Goal: Register for event/course

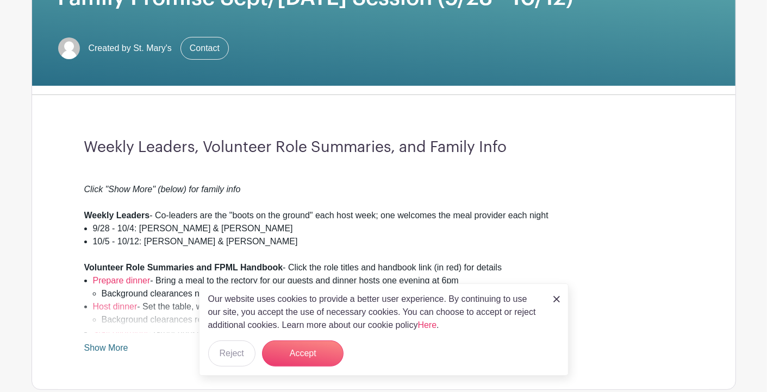
scroll to position [232, 0]
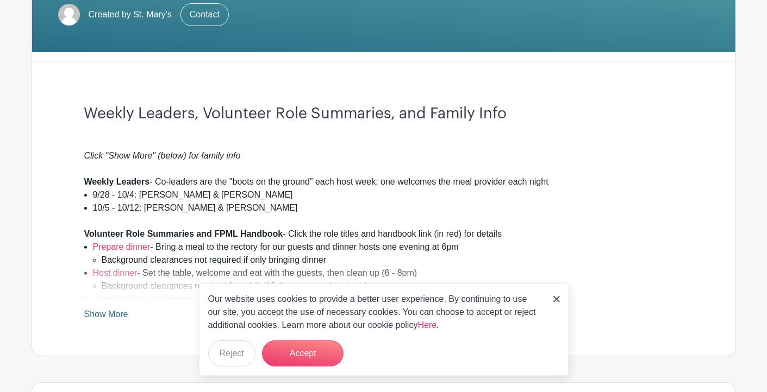
click at [556, 299] on img at bounding box center [556, 299] width 7 height 7
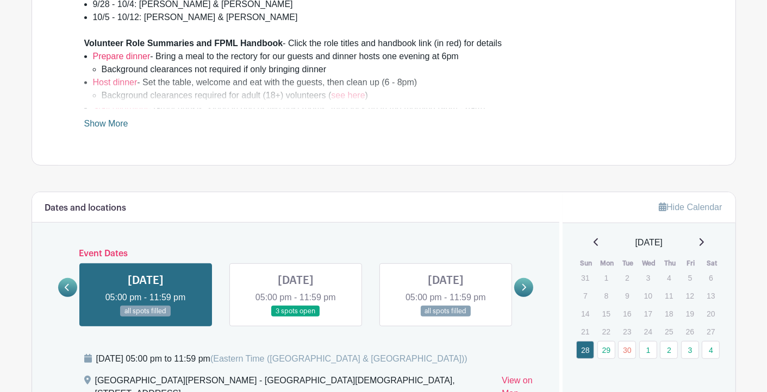
scroll to position [488, 0]
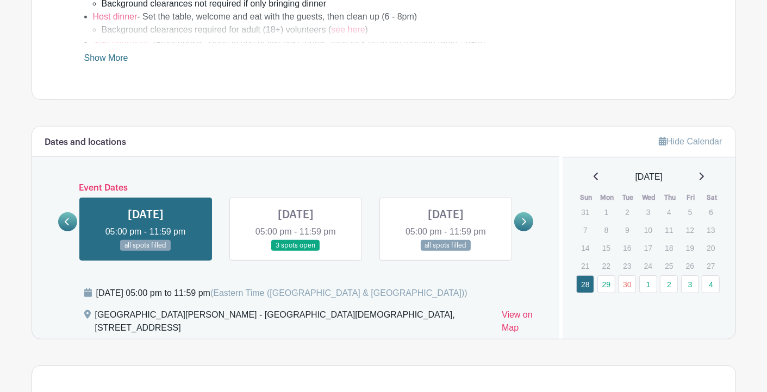
click at [523, 218] on icon at bounding box center [524, 221] width 4 height 7
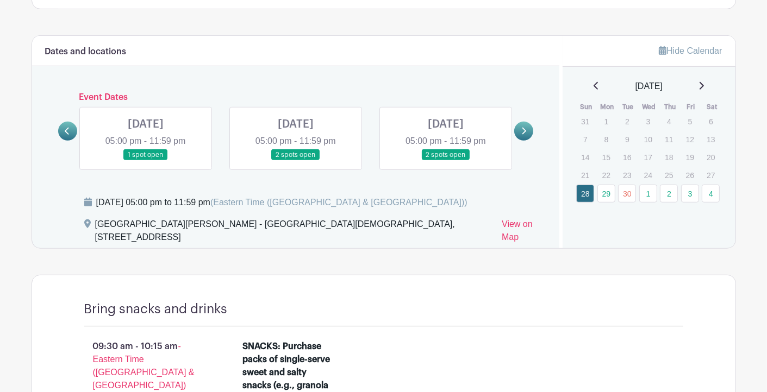
scroll to position [582, 0]
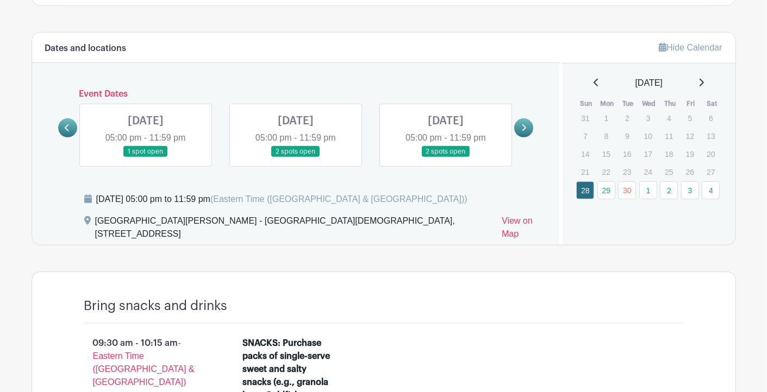
click at [445, 158] on link at bounding box center [445, 158] width 0 height 0
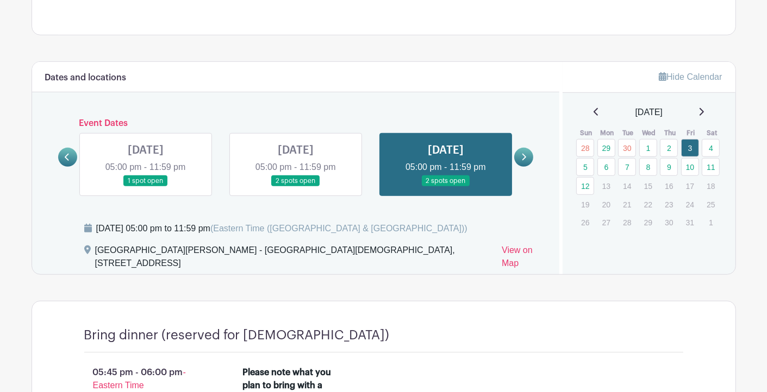
scroll to position [557, 0]
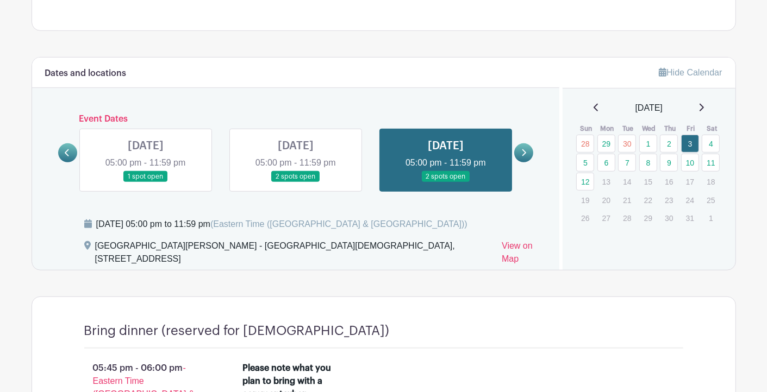
click at [530, 179] on div "Event Dates [DATE] 05:00 pm - 11:59 pm all spots filled [DATE] 05:00 pm - 11:59…" at bounding box center [295, 153] width 475 height 78
click at [525, 152] on icon at bounding box center [524, 152] width 4 height 7
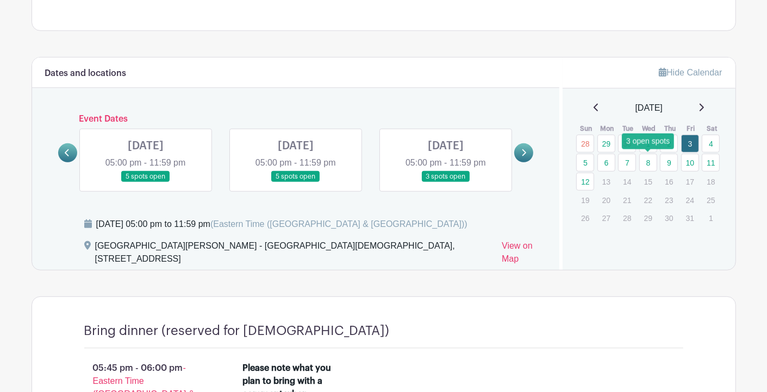
click at [649, 160] on link "8" at bounding box center [648, 163] width 18 height 18
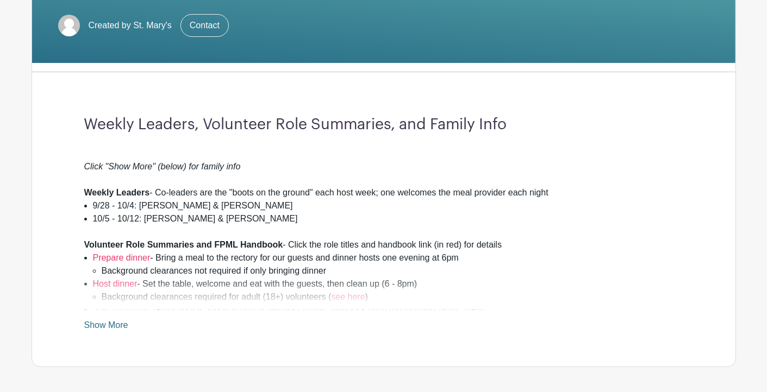
scroll to position [265, 0]
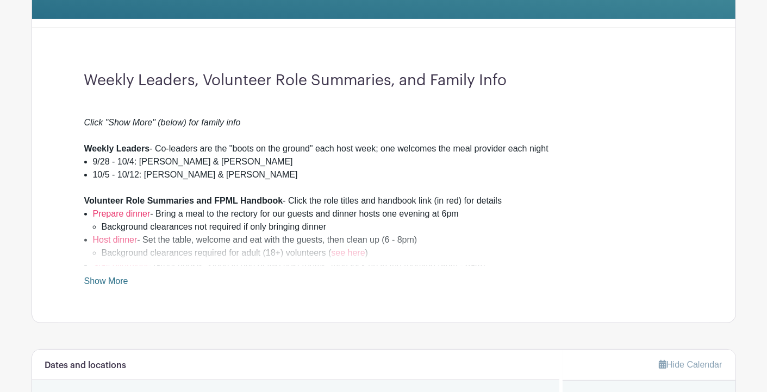
click at [122, 281] on link "Show More" at bounding box center [106, 284] width 44 height 14
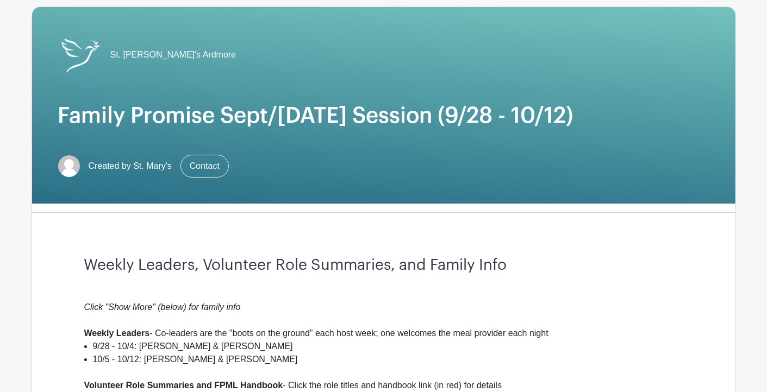
scroll to position [0, 0]
